Goal: Information Seeking & Learning: Learn about a topic

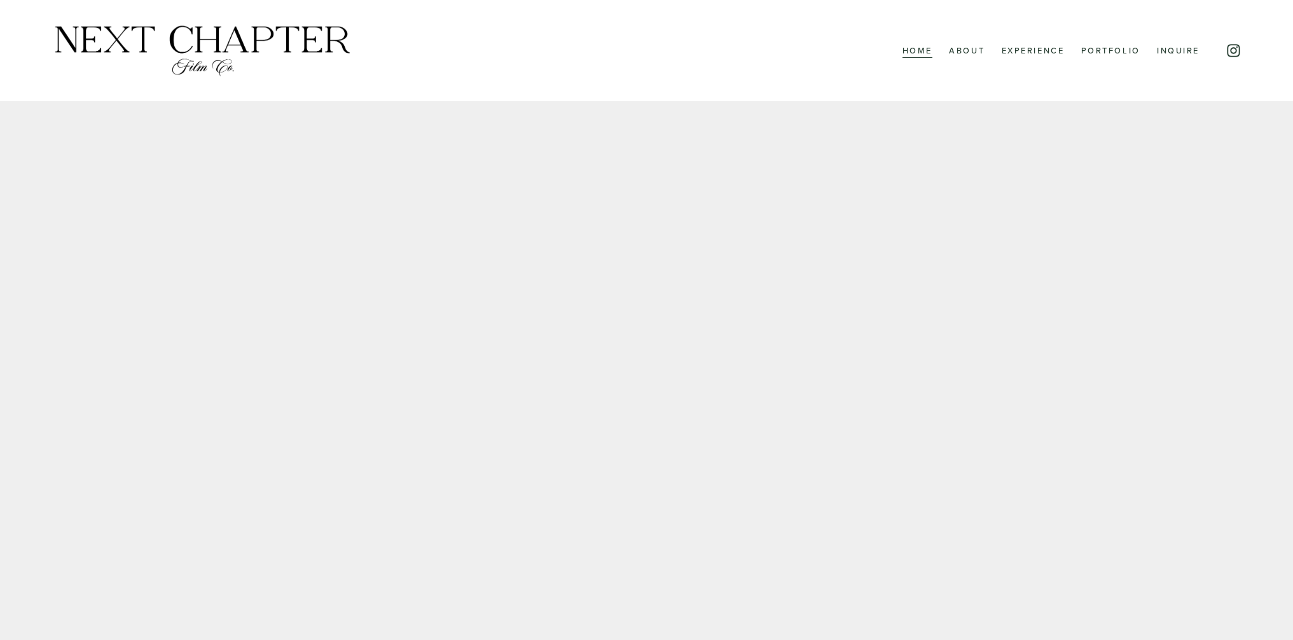
click at [1035, 50] on link "Experience" at bounding box center [1033, 51] width 63 height 17
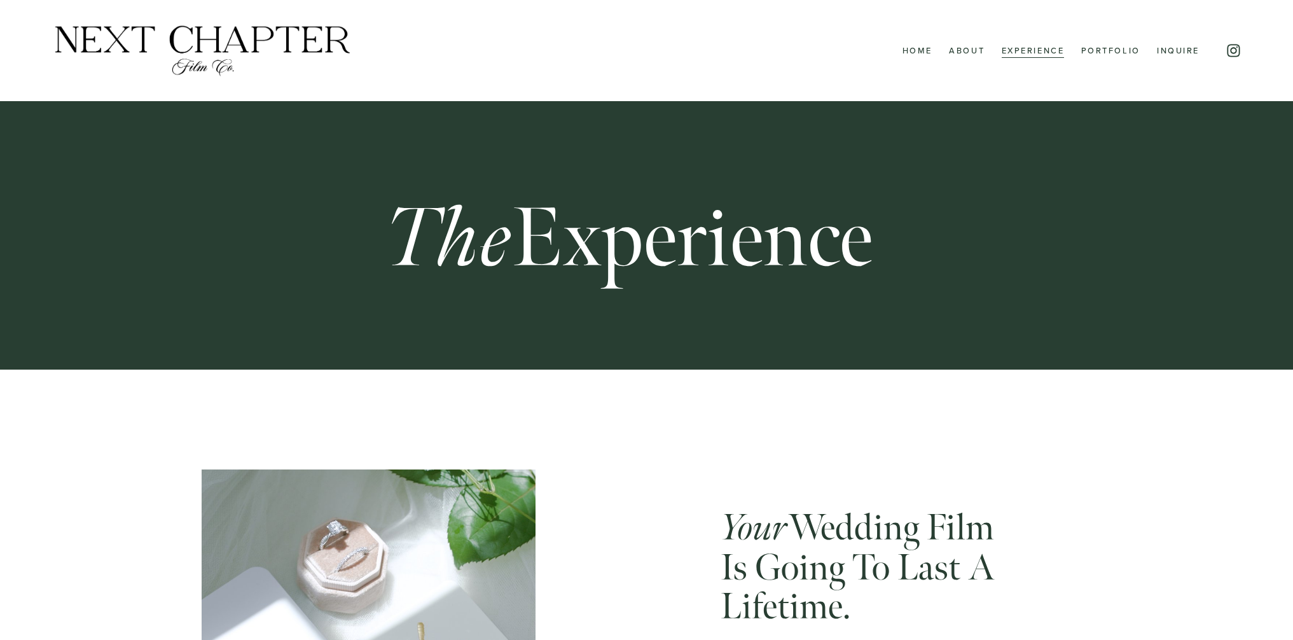
click at [1110, 53] on link "Portfolio" at bounding box center [1110, 51] width 59 height 17
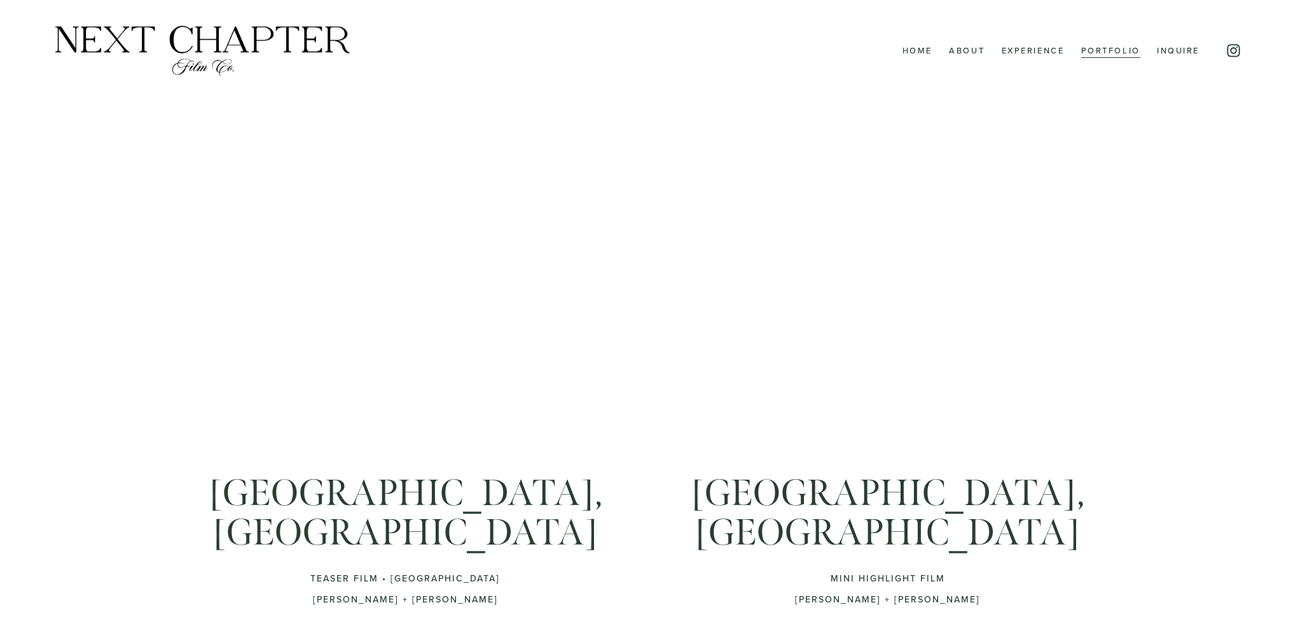
click at [1043, 51] on link "Experience" at bounding box center [1033, 51] width 63 height 17
